Goal: Task Accomplishment & Management: Manage account settings

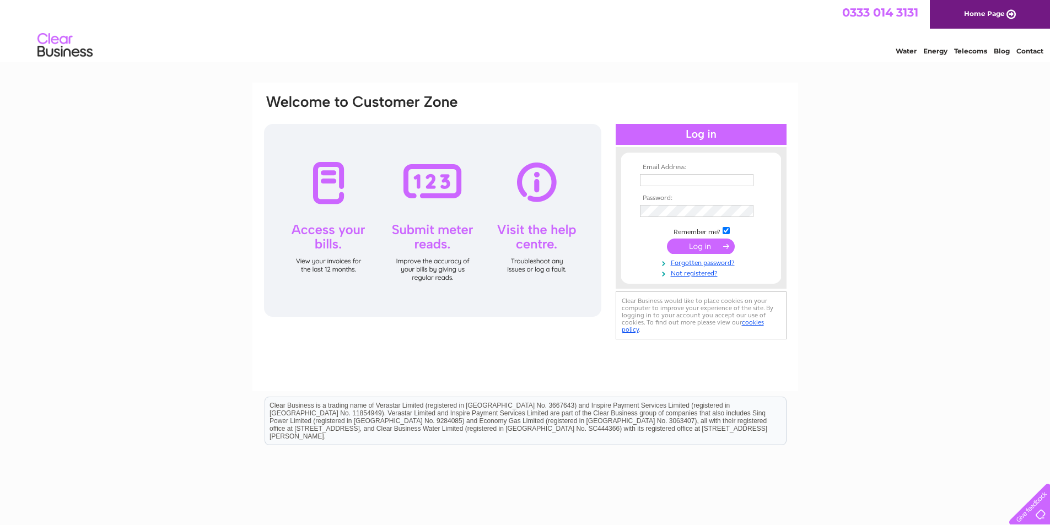
type input "lynette@lincolngreenbrewing.co.uk"
click at [692, 246] on input "submit" at bounding box center [701, 246] width 68 height 15
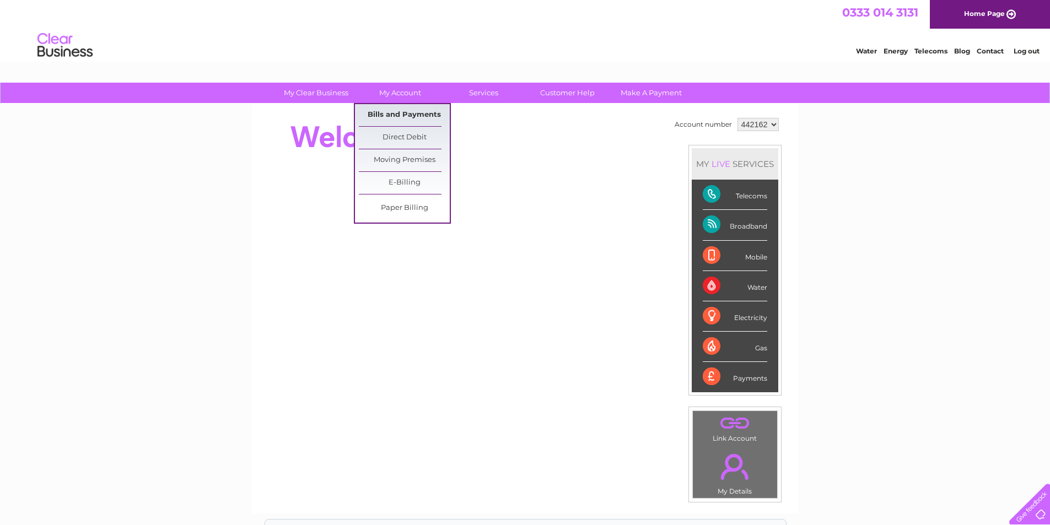
click at [381, 110] on link "Bills and Payments" at bounding box center [404, 115] width 91 height 22
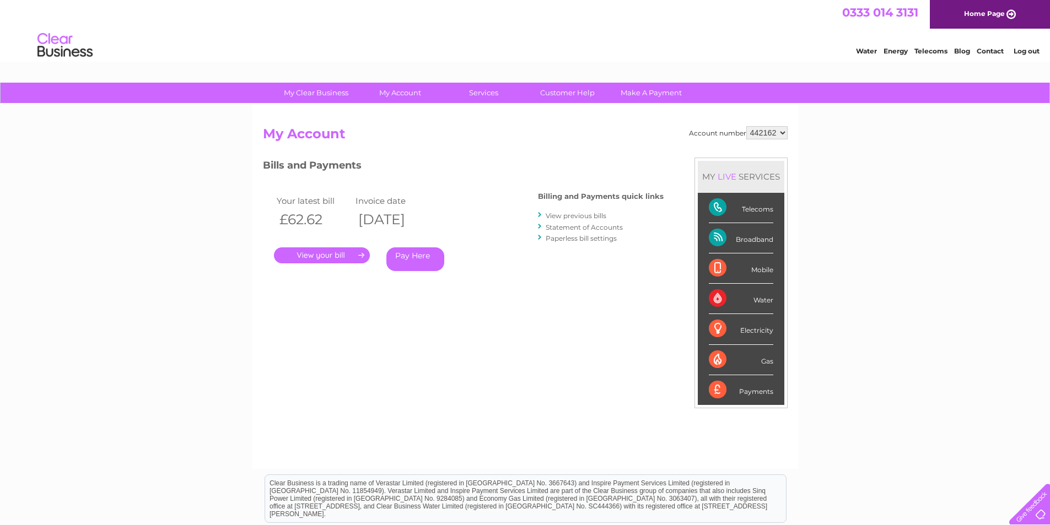
click at [321, 254] on link "." at bounding box center [322, 255] width 96 height 16
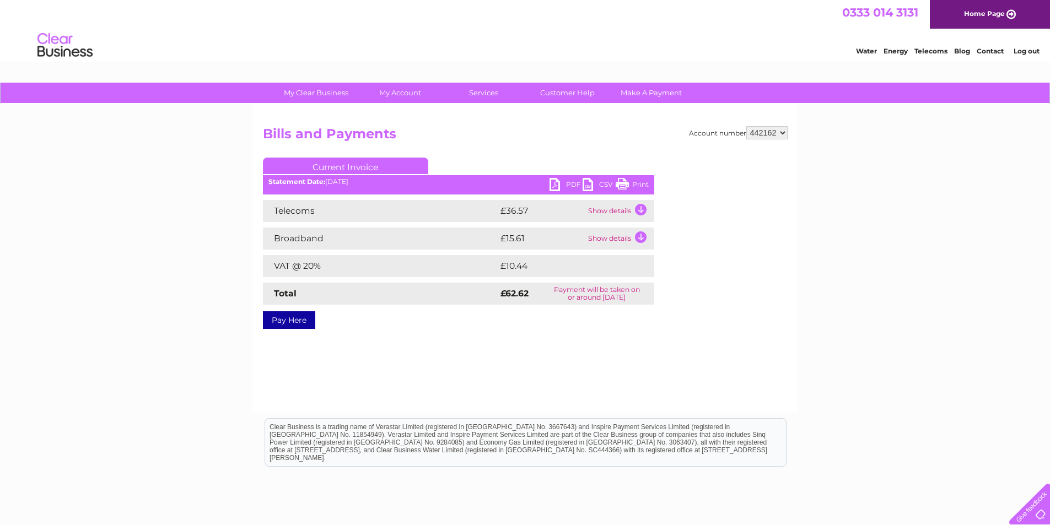
click at [568, 182] on link "PDF" at bounding box center [566, 186] width 33 height 16
